Goal: Check status: Check status

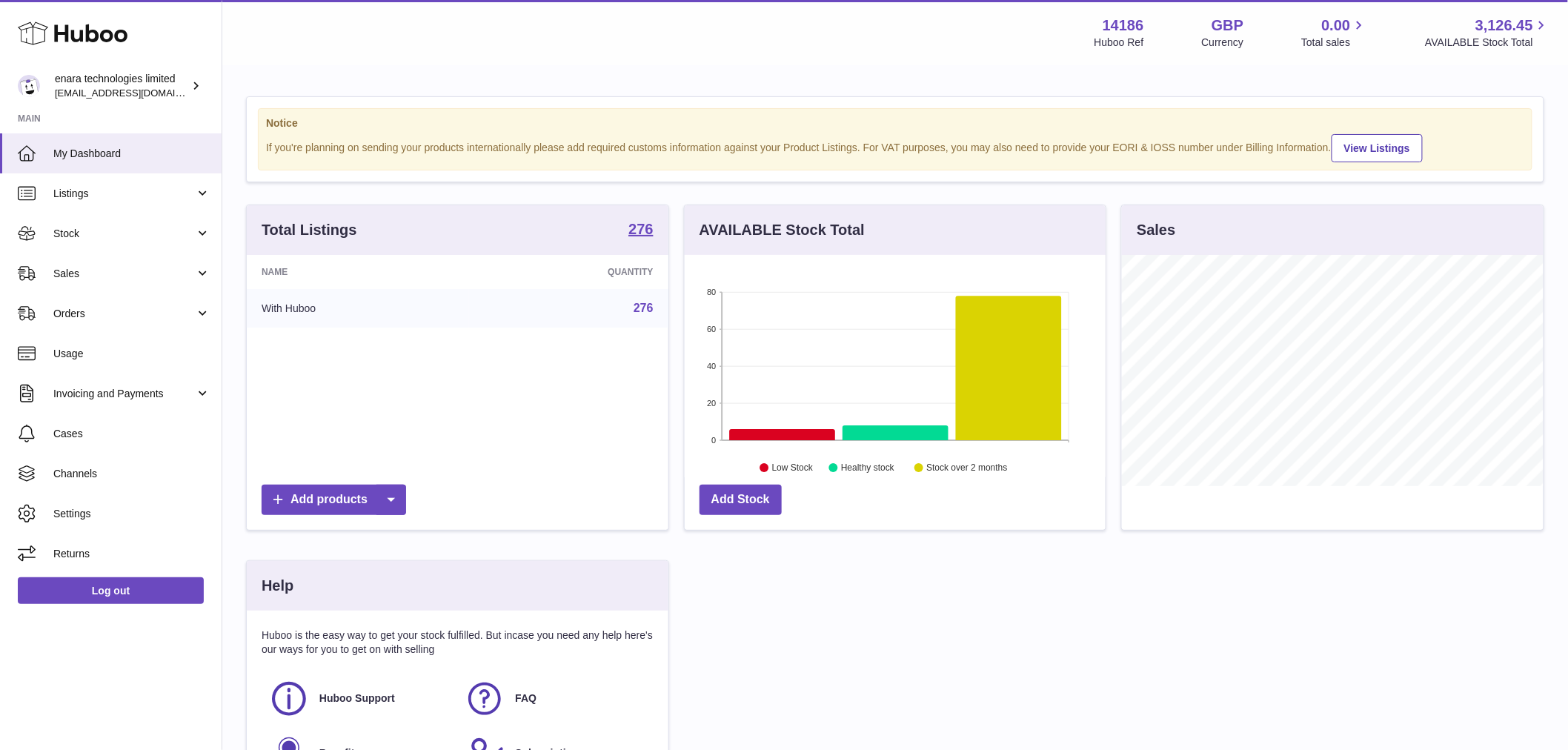
scroll to position [231, 421]
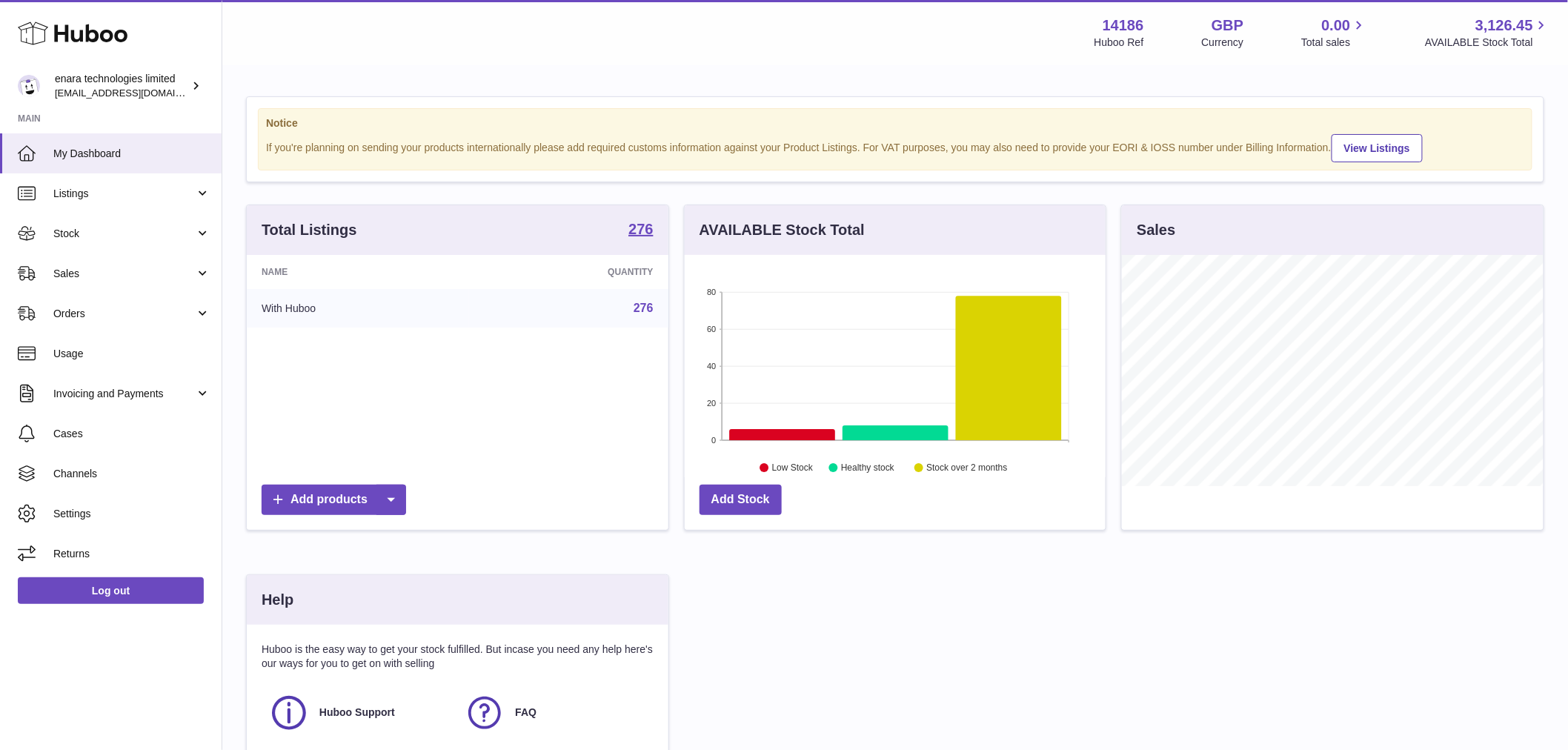
drag, startPoint x: 117, startPoint y: 238, endPoint x: 110, endPoint y: 270, distance: 32.8
click at [117, 238] on span "Stock" at bounding box center [124, 234] width 141 height 14
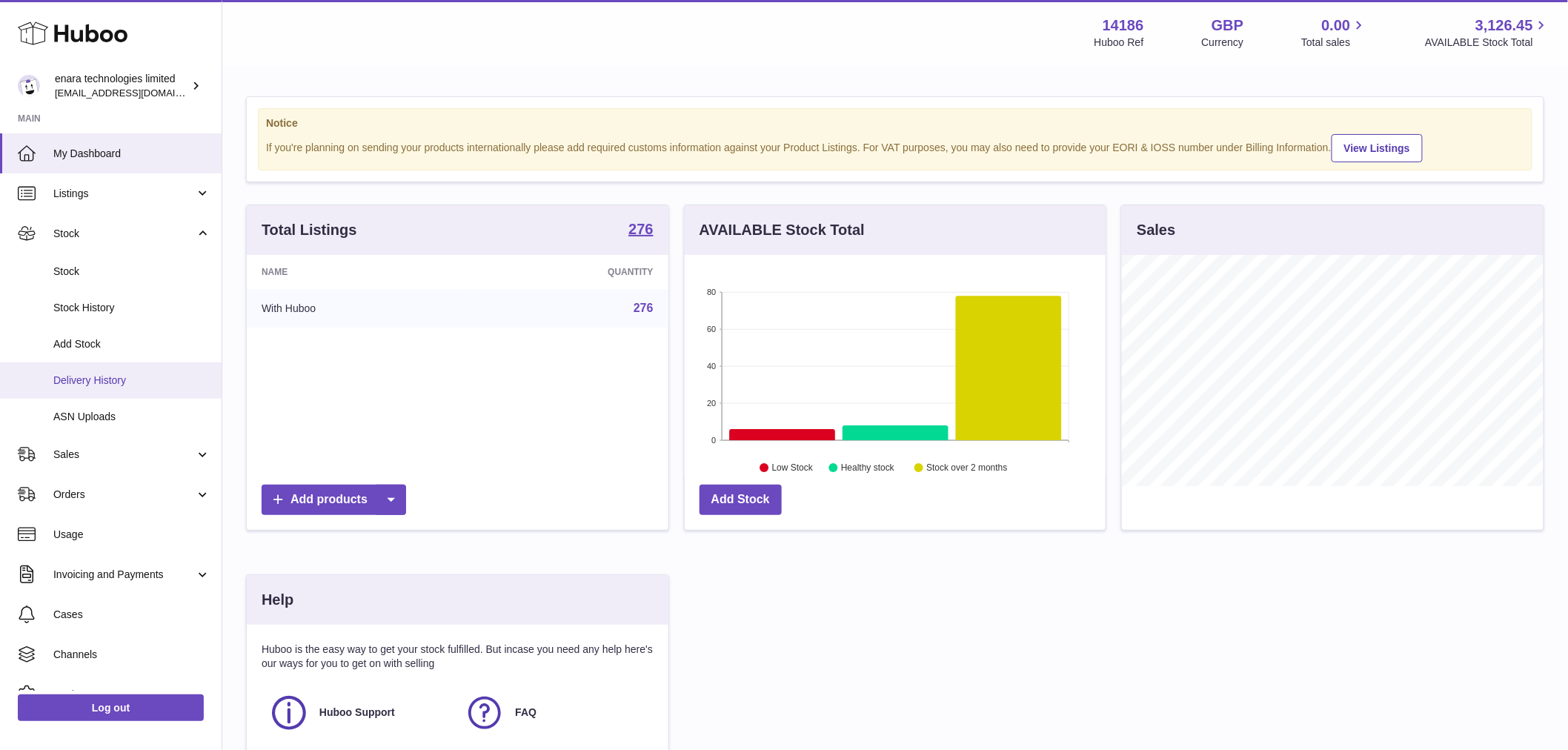
click at [120, 383] on span "Delivery History" at bounding box center [132, 381] width 157 height 14
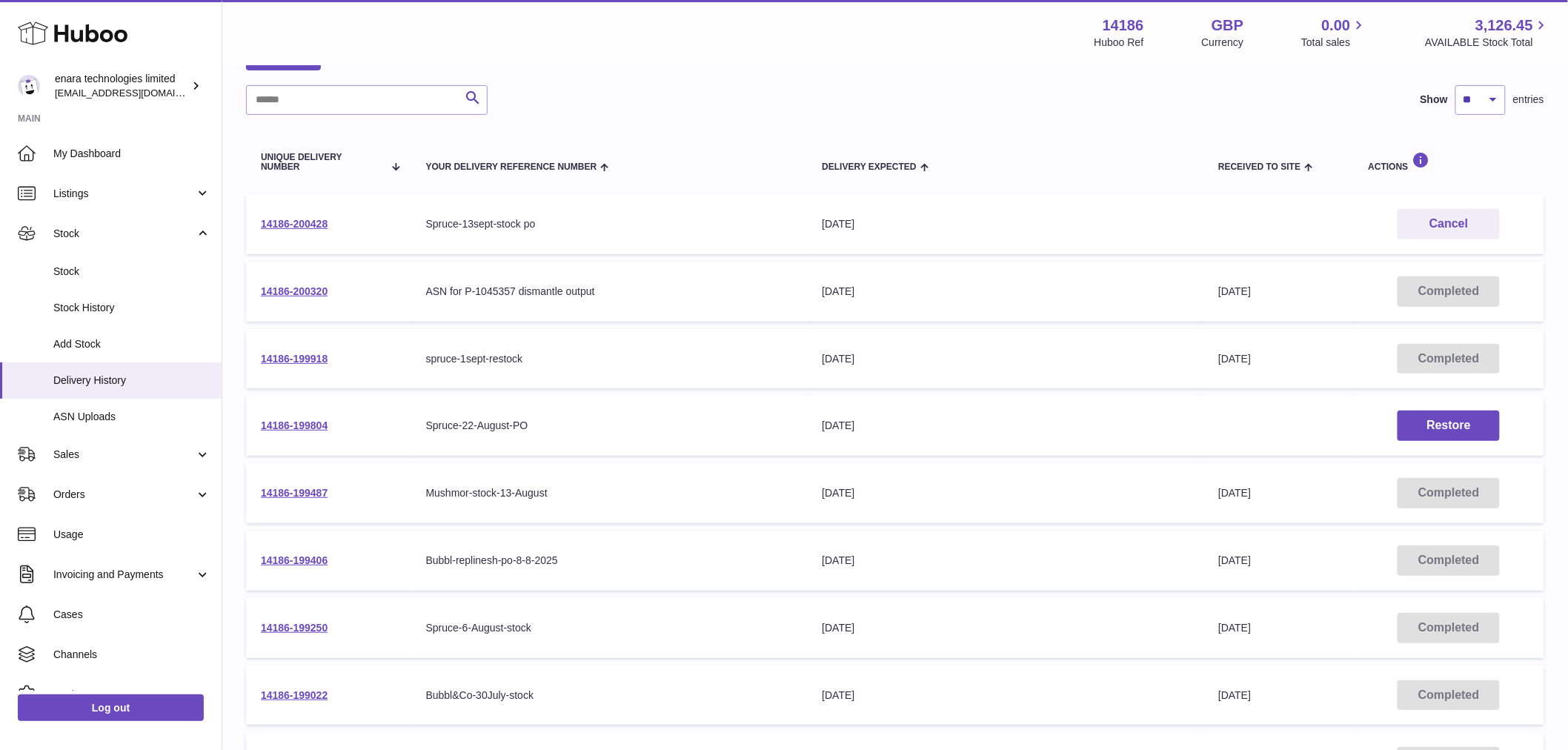
scroll to position [247, 0]
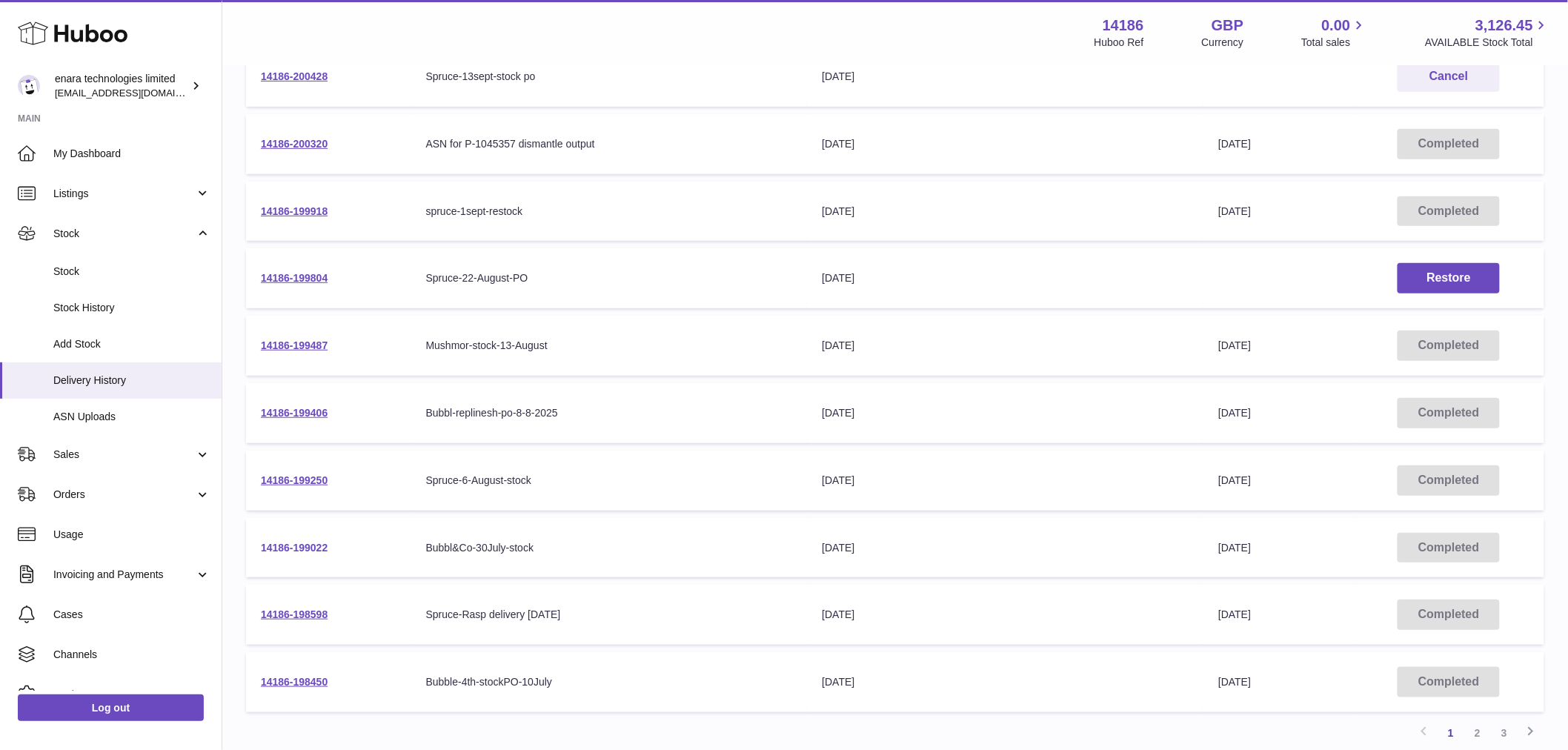
click at [313, 547] on link "14186-199022" at bounding box center [294, 548] width 67 height 12
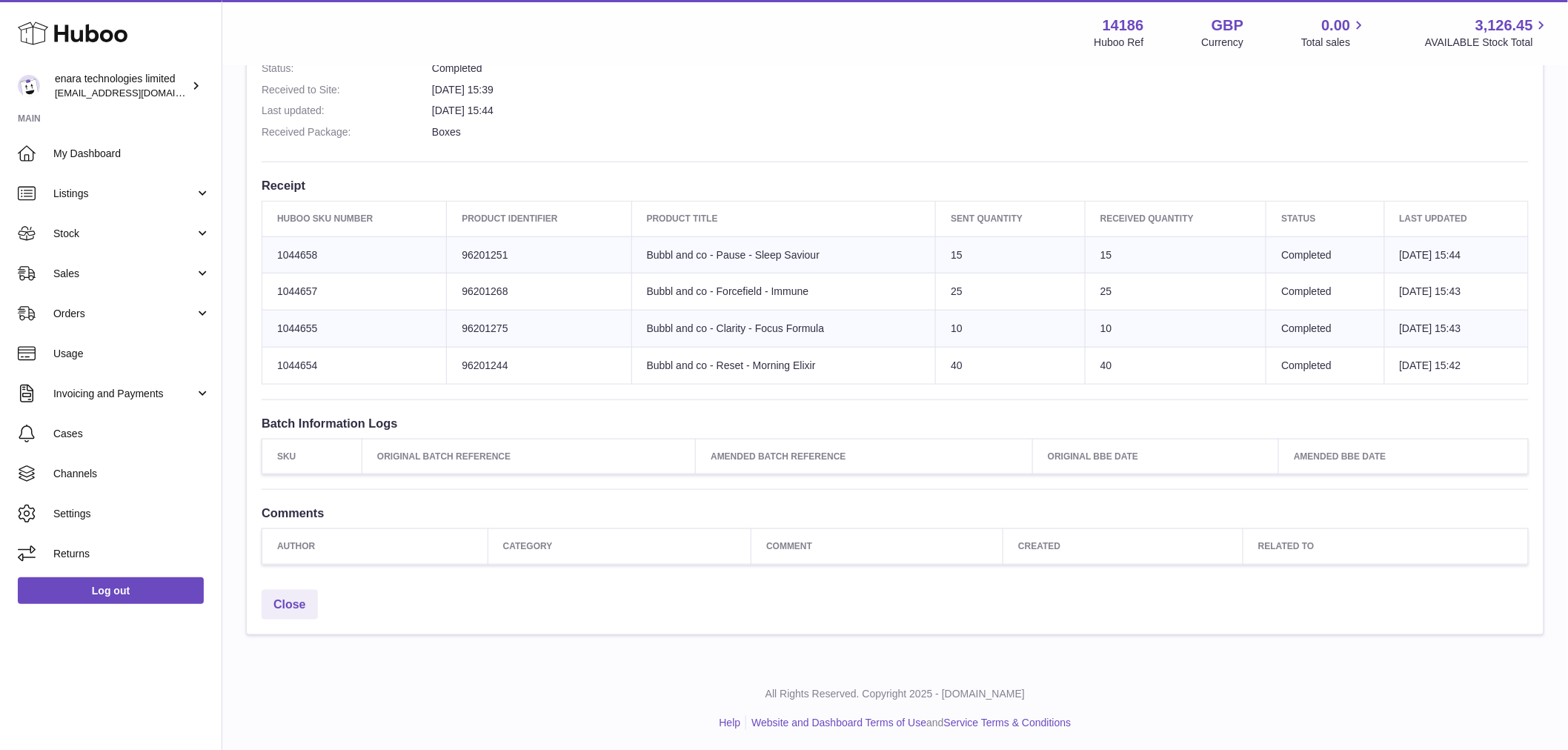
scroll to position [452, 0]
click at [298, 602] on link "Close" at bounding box center [290, 603] width 56 height 30
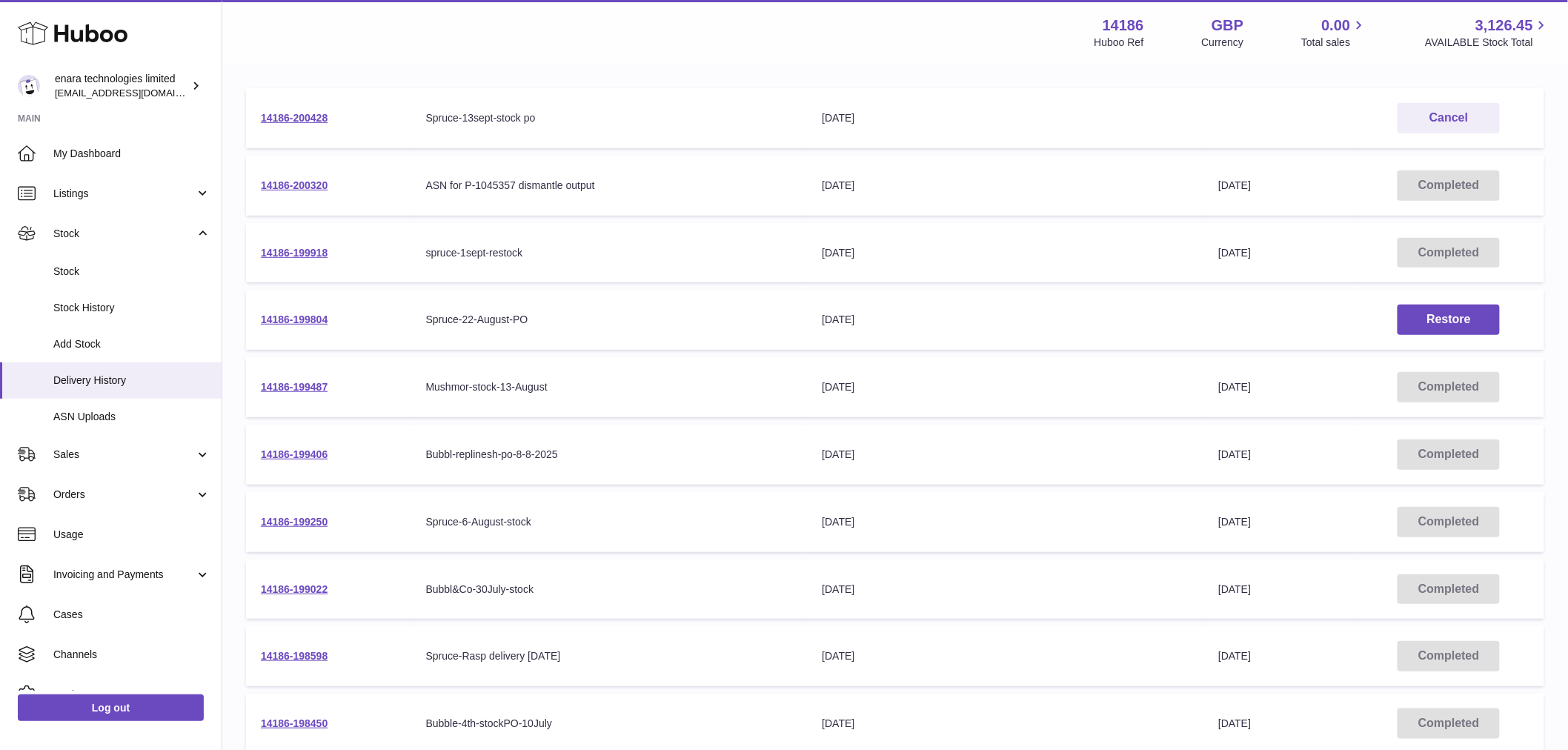
scroll to position [247, 0]
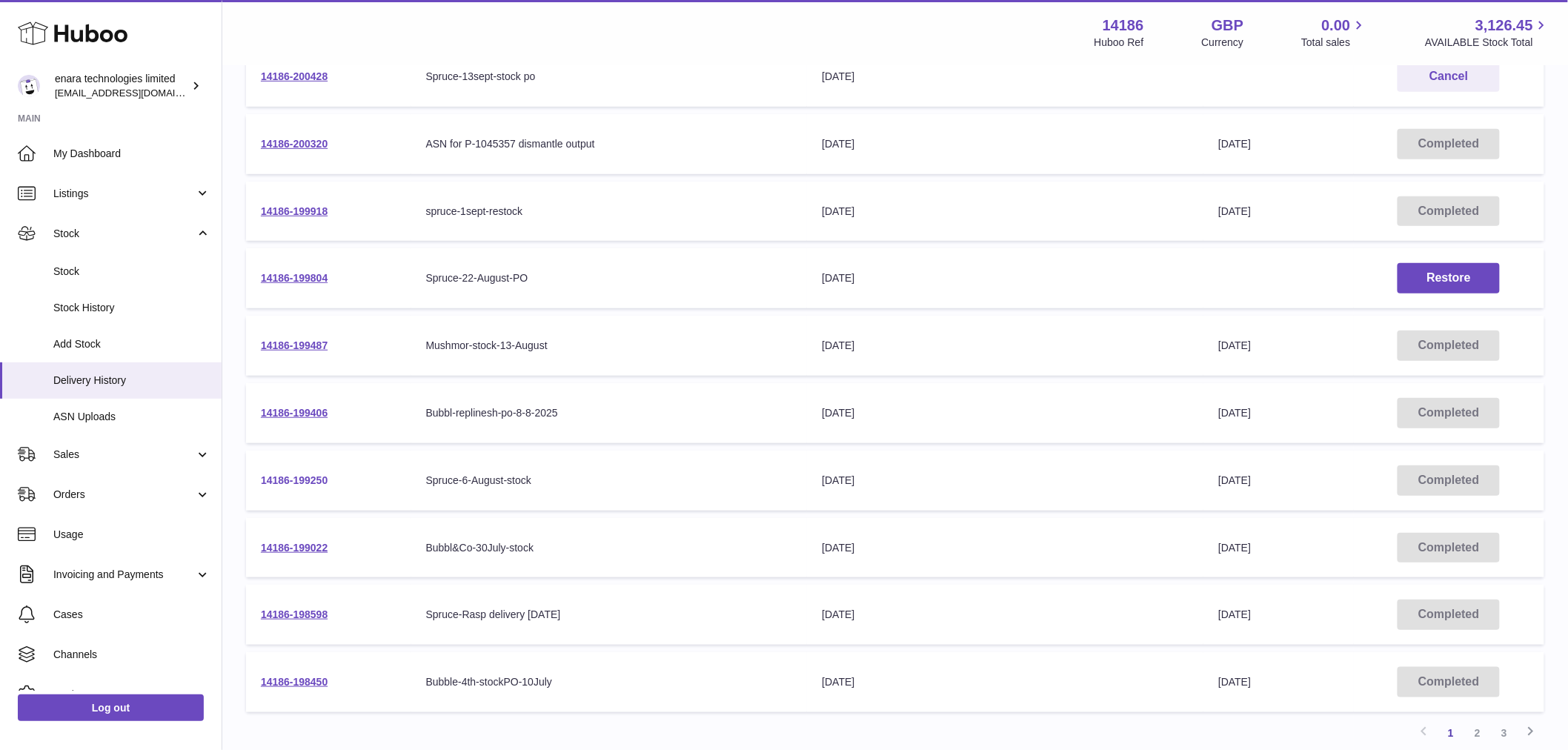
click at [306, 482] on link "14186-199250" at bounding box center [294, 480] width 67 height 12
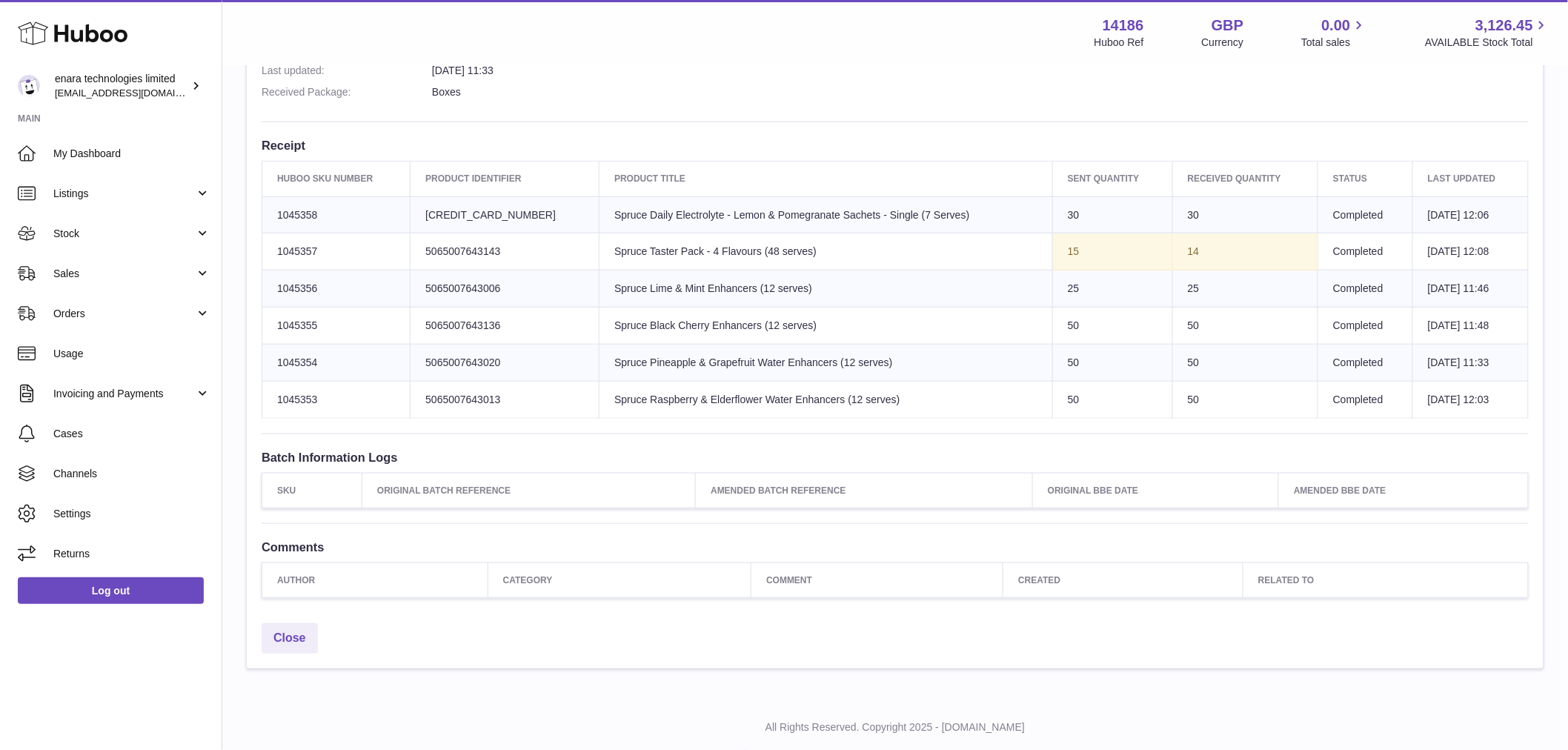
scroll to position [494, 0]
click at [297, 635] on link "Close" at bounding box center [290, 634] width 56 height 30
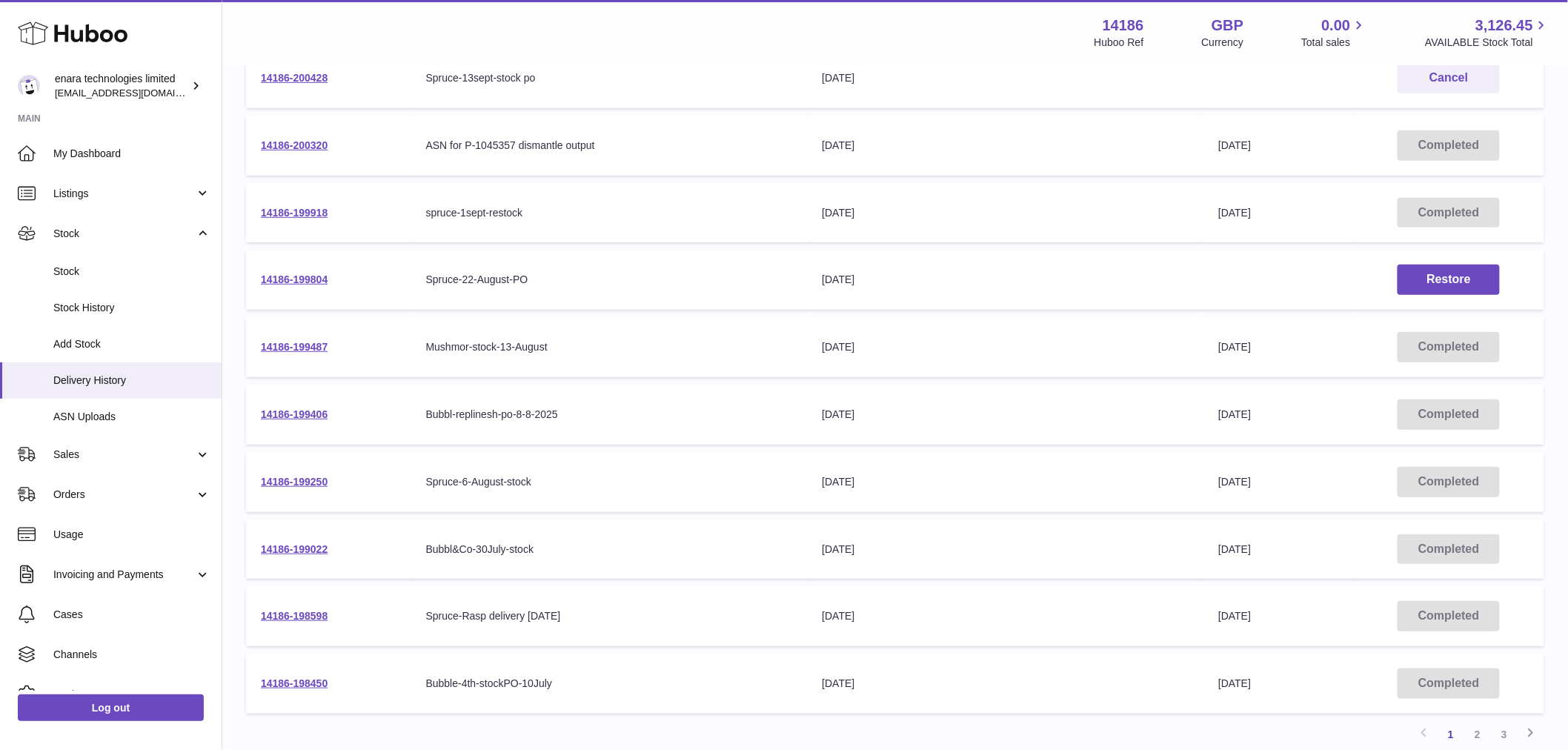
scroll to position [247, 0]
click at [307, 409] on link "14186-199406" at bounding box center [294, 413] width 67 height 12
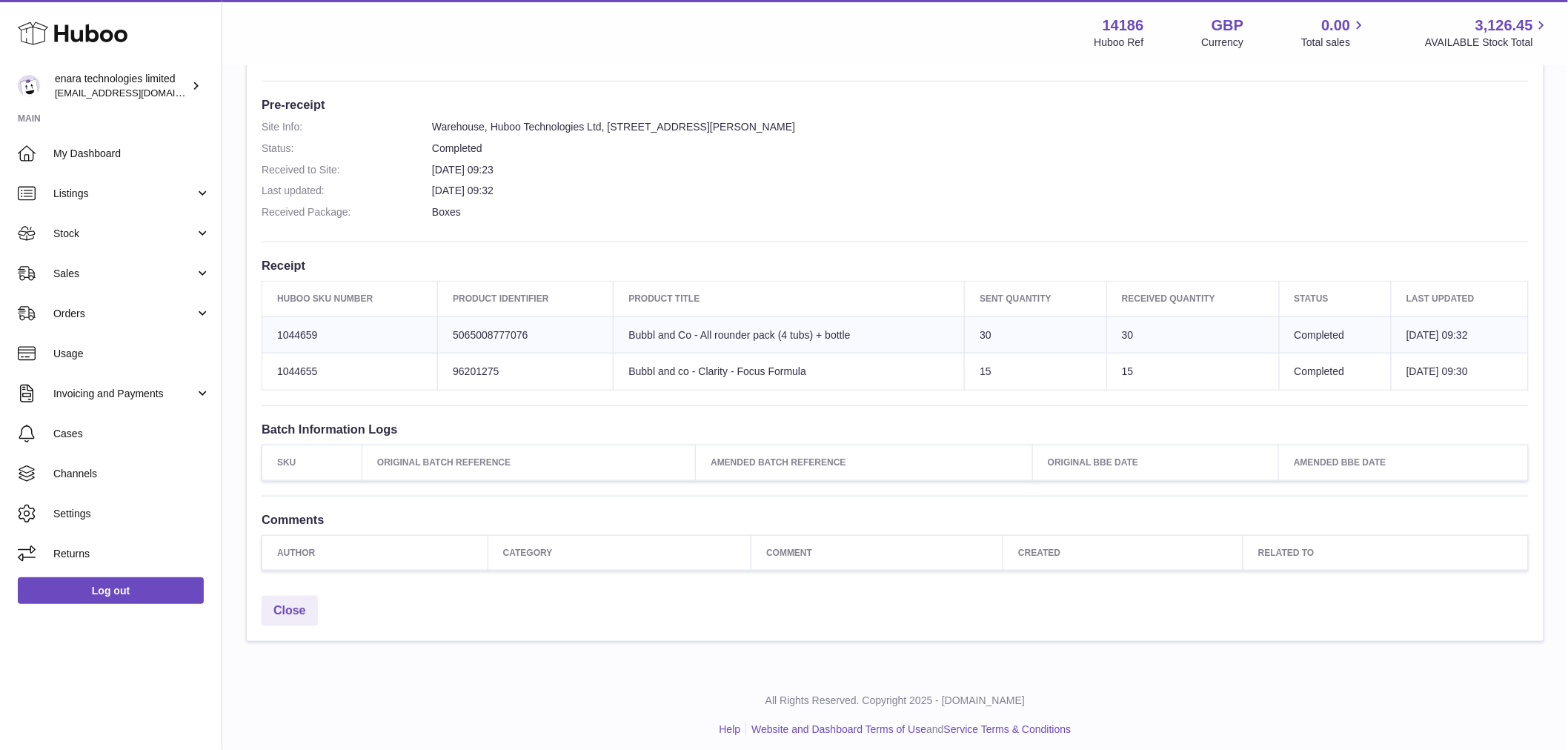
scroll to position [378, 0]
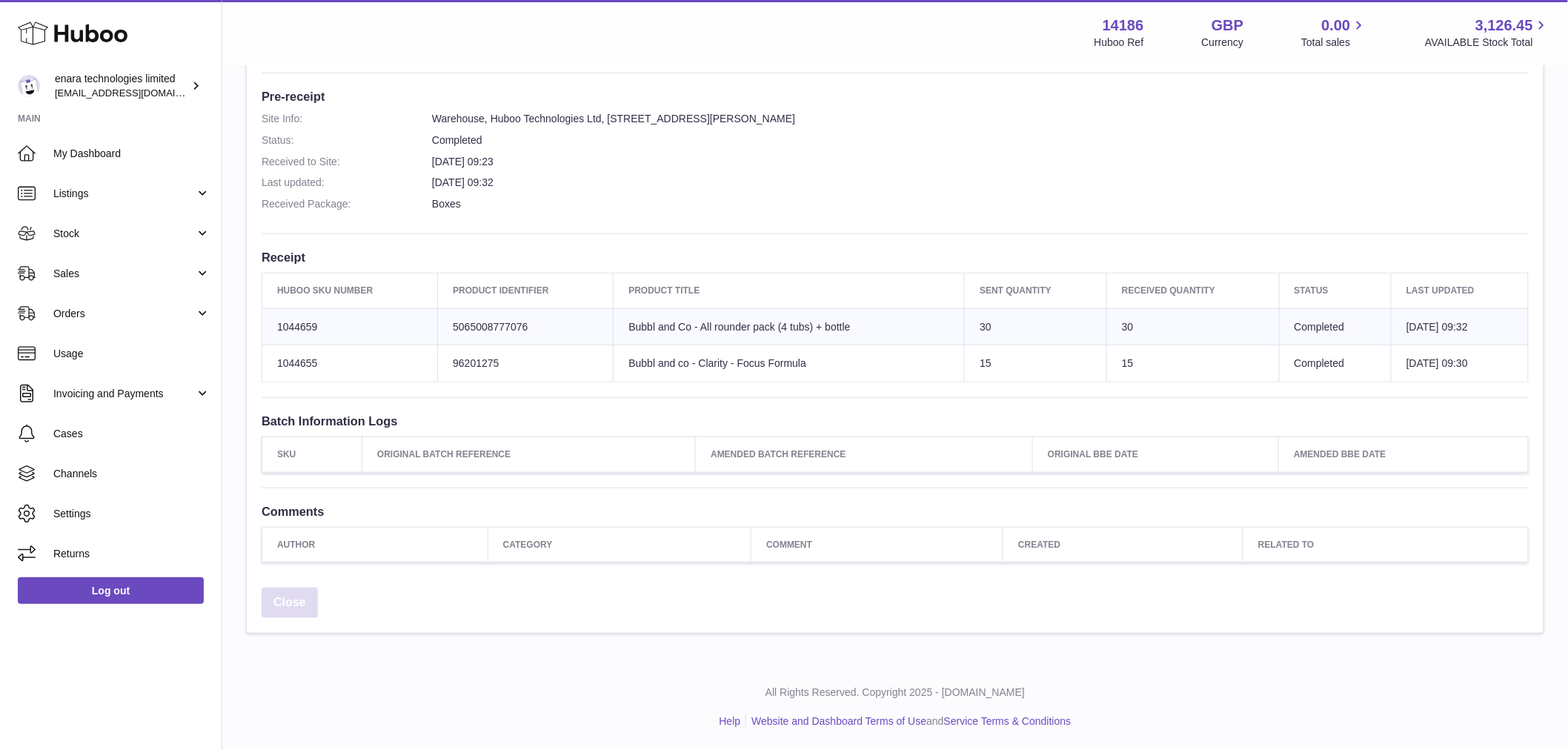
click at [292, 598] on link "Close" at bounding box center [290, 603] width 56 height 30
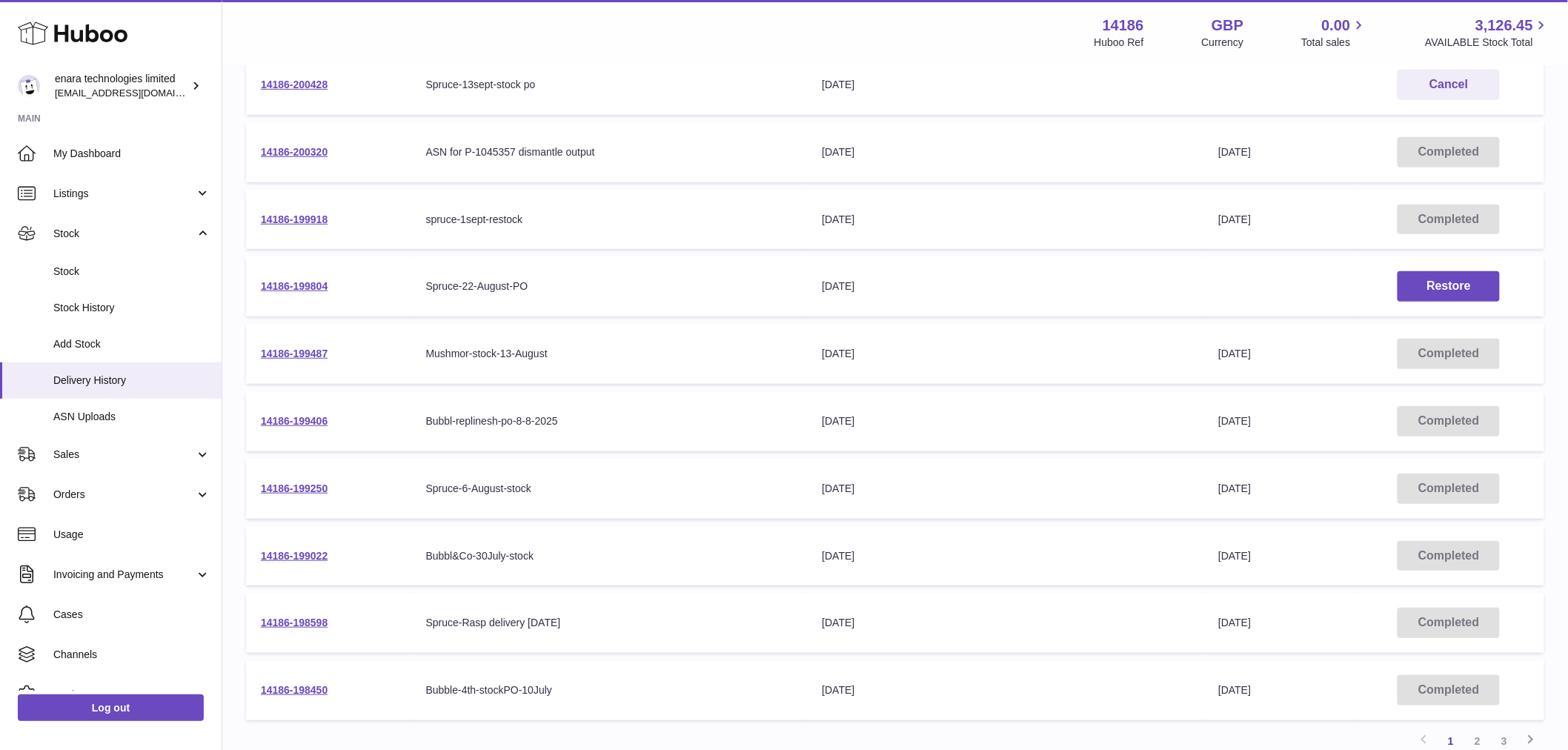
scroll to position [247, 0]
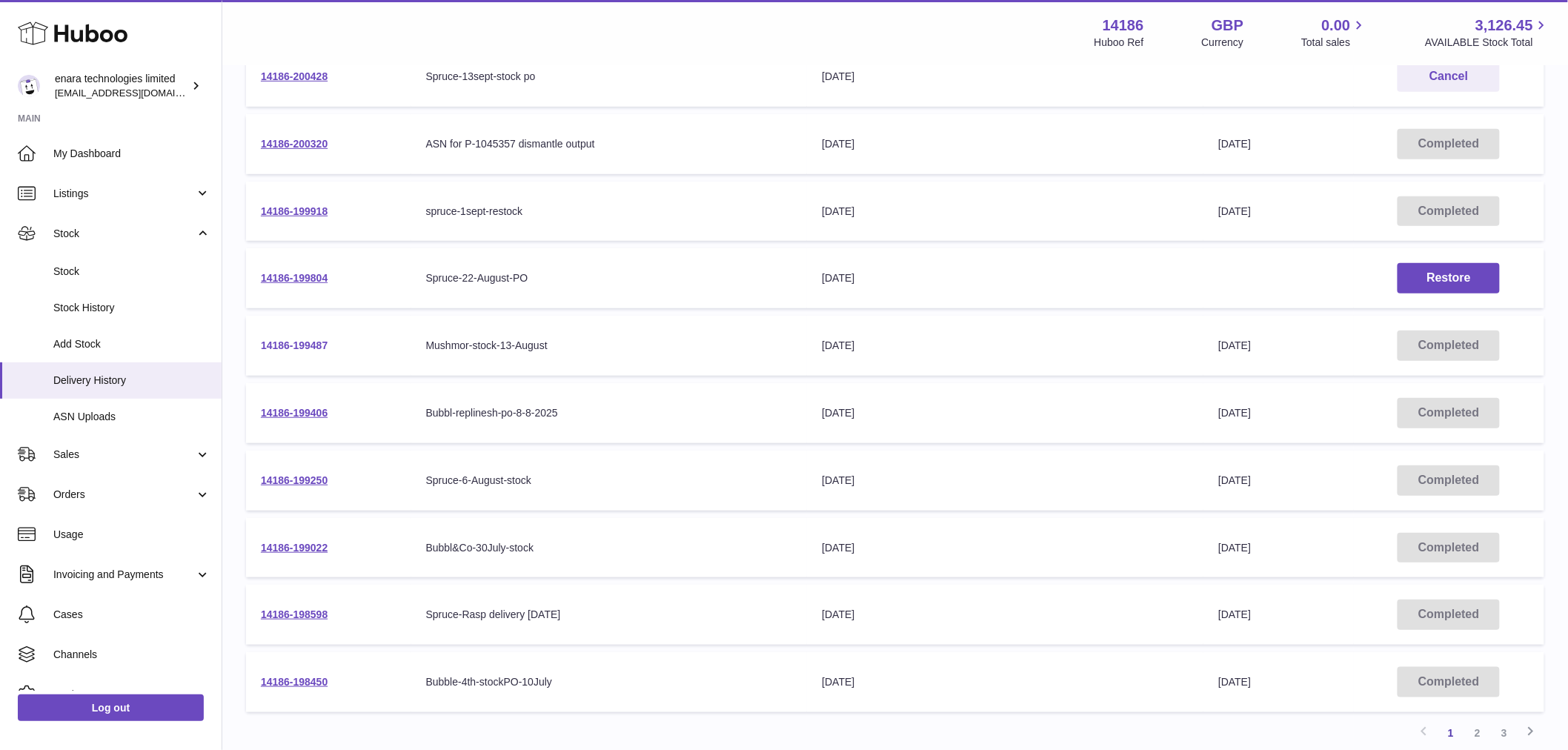
click at [307, 340] on link "14186-199487" at bounding box center [294, 345] width 67 height 12
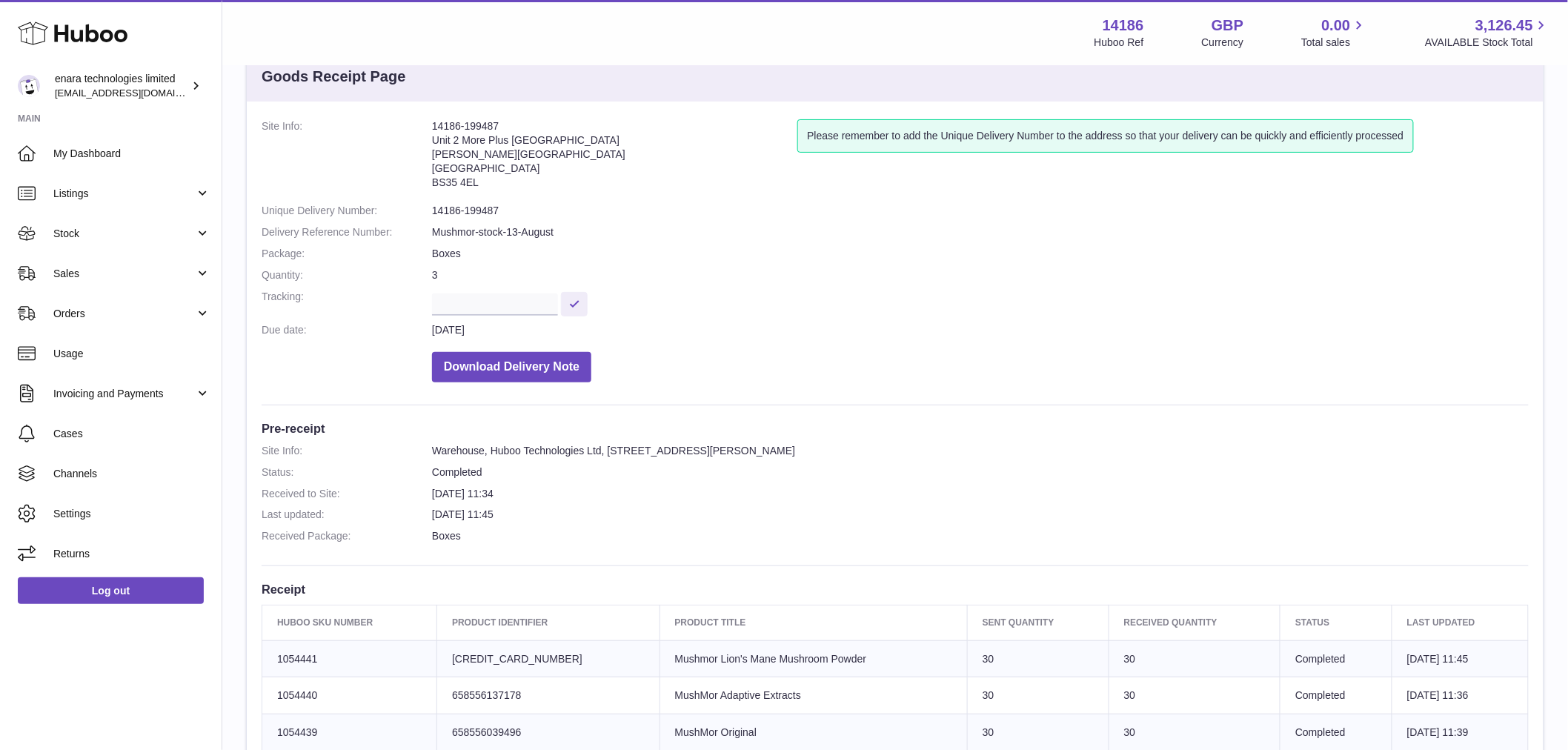
scroll to position [83, 0]
